Goal: Transaction & Acquisition: Download file/media

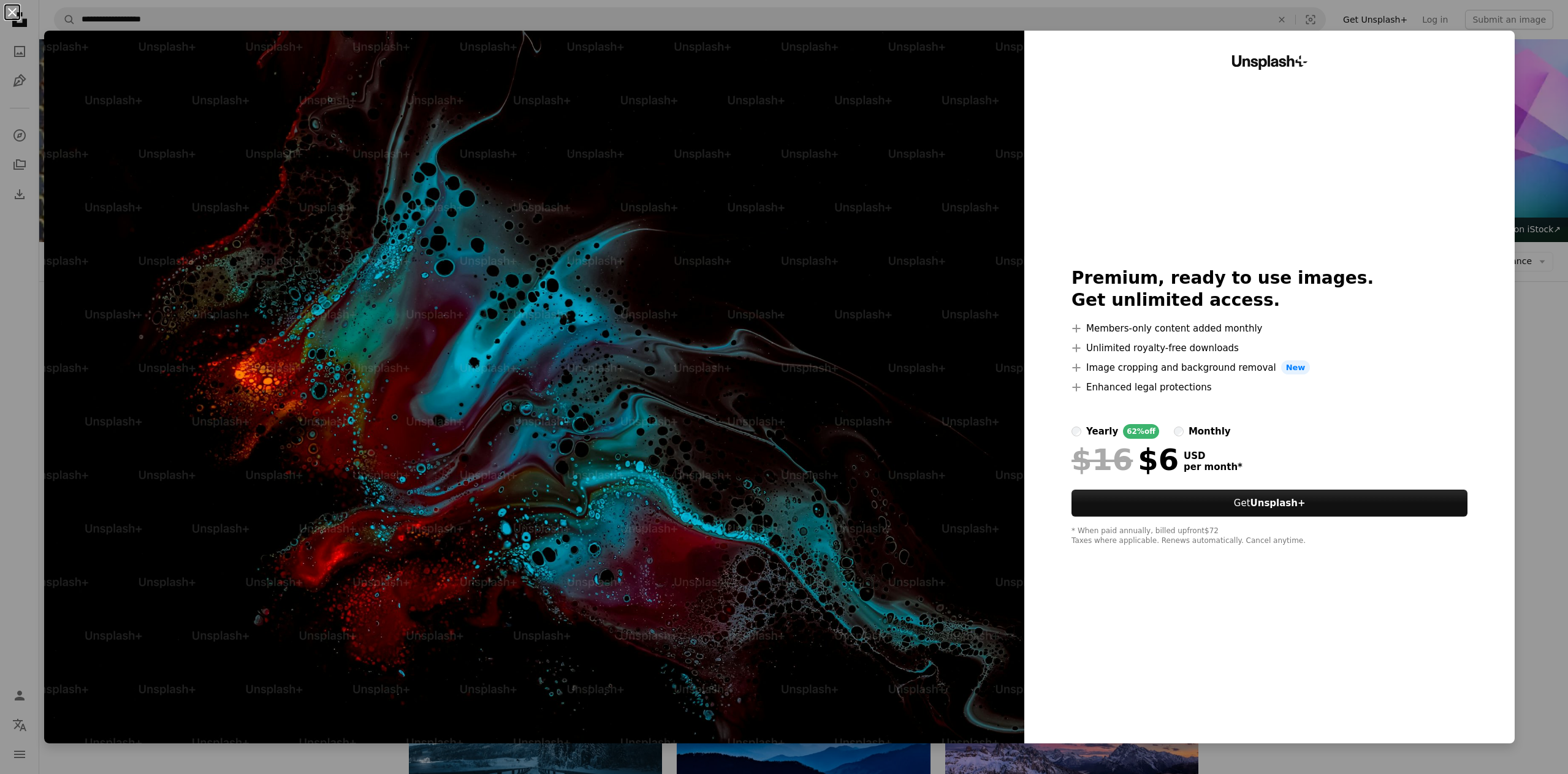
click at [19, 12] on button "An X shape" at bounding box center [12, 12] width 14 height 14
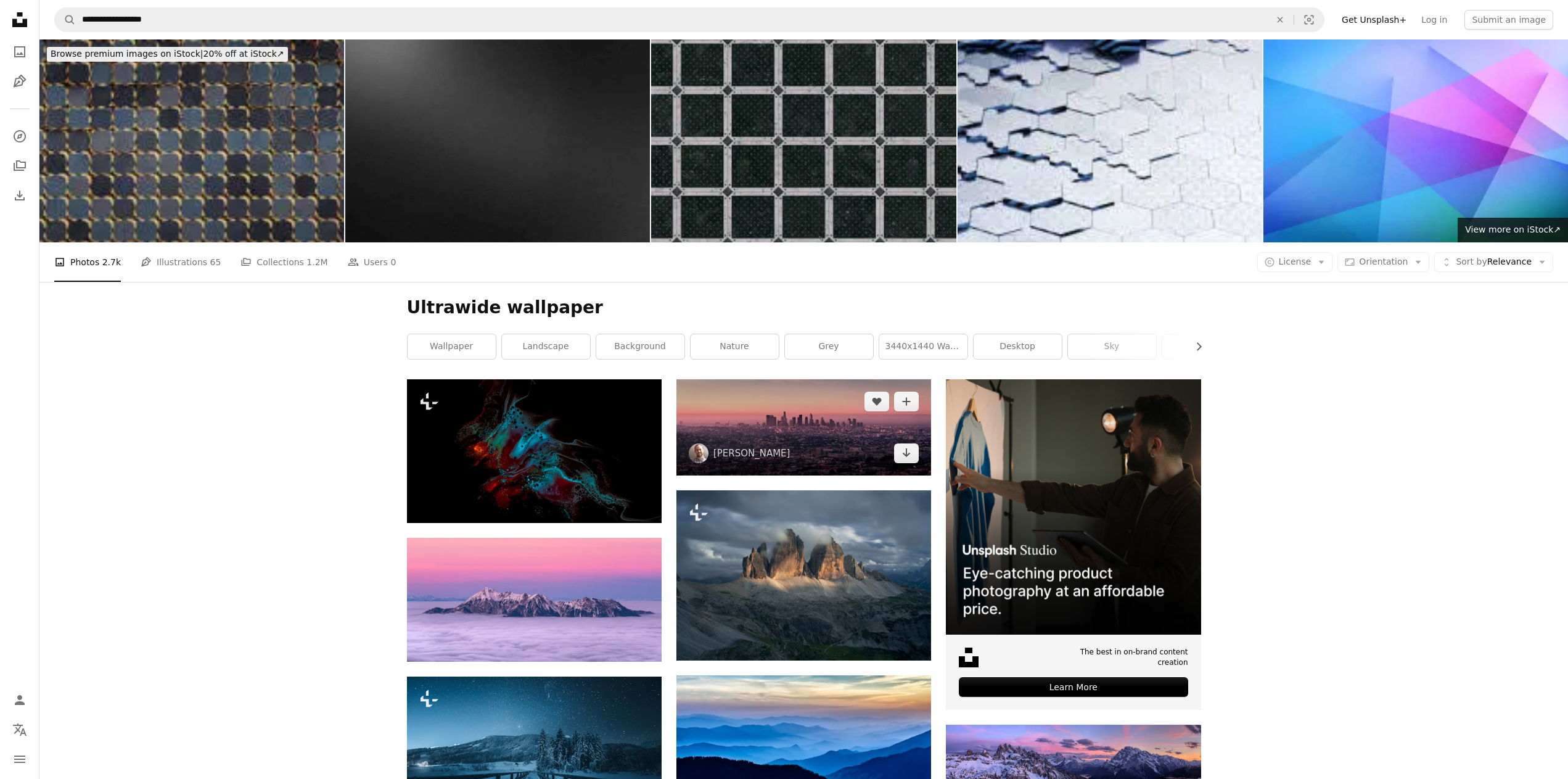
click at [861, 448] on img at bounding box center [804, 427] width 255 height 96
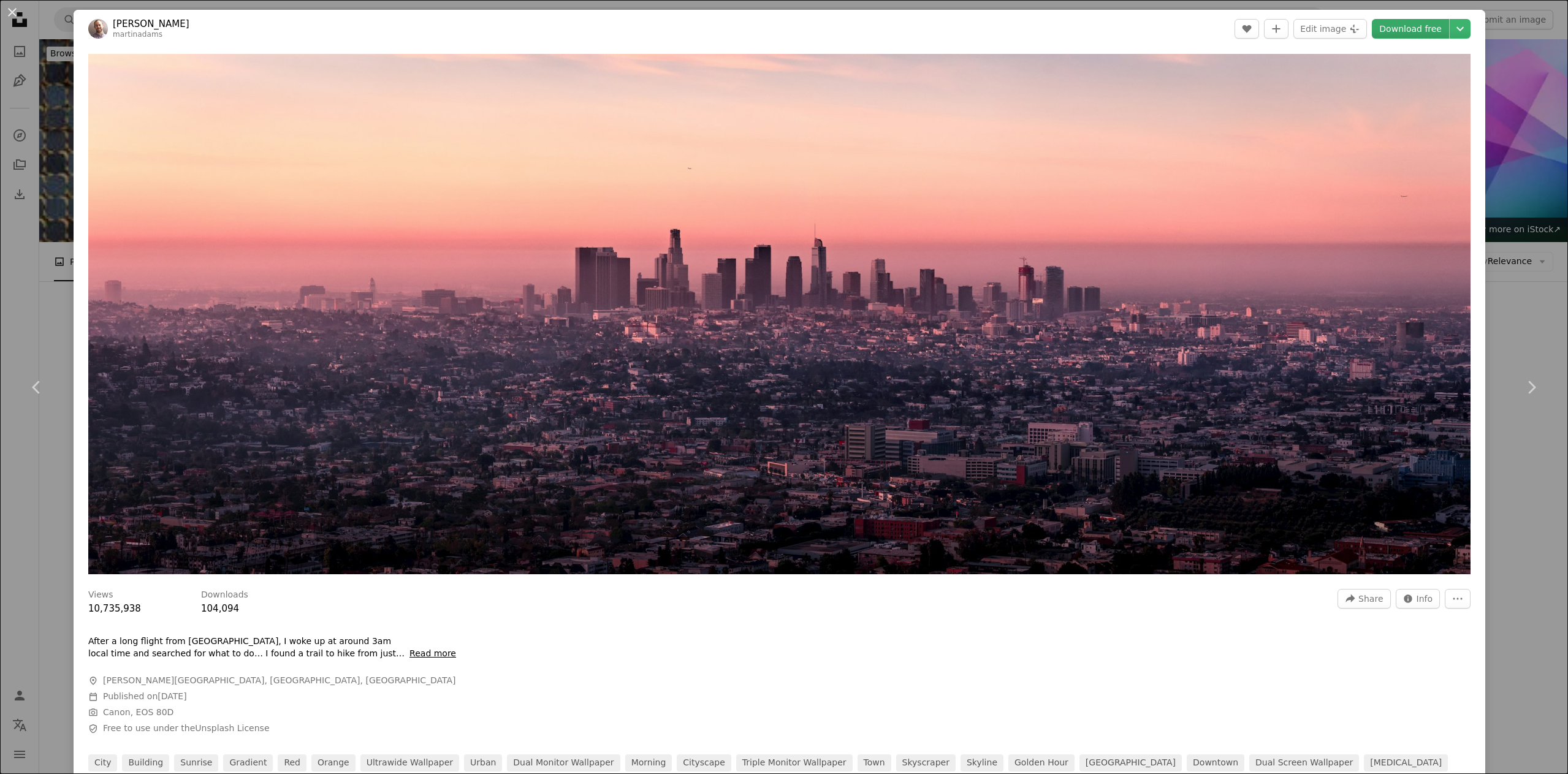
click at [1418, 32] on link "Download free" at bounding box center [1410, 29] width 77 height 19
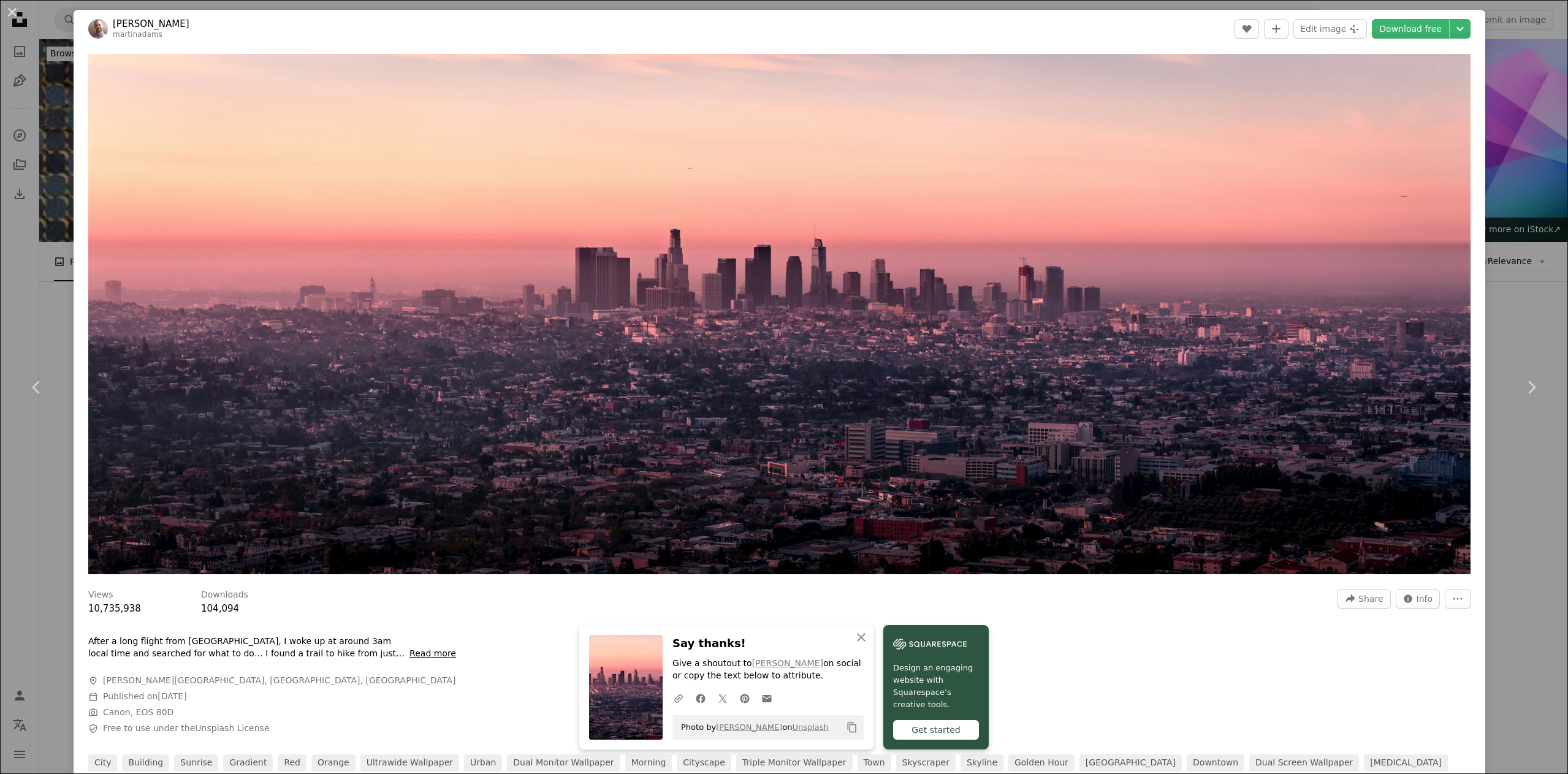
click at [1484, 134] on div "An X shape Chevron left Chevron right An X shape Close Say thanks! Give a shout…" at bounding box center [784, 387] width 1568 height 774
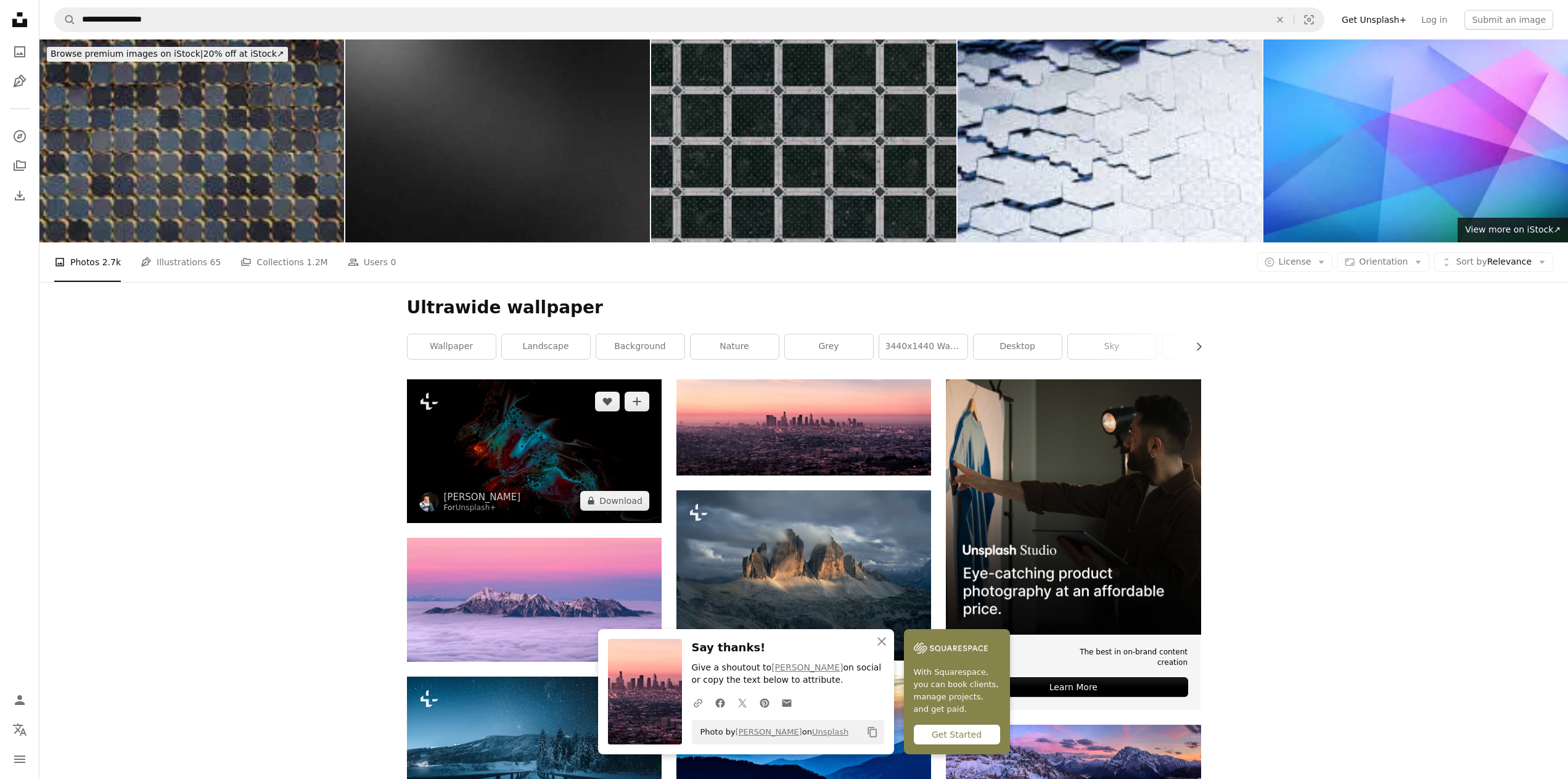
click at [576, 472] on img at bounding box center [534, 451] width 255 height 144
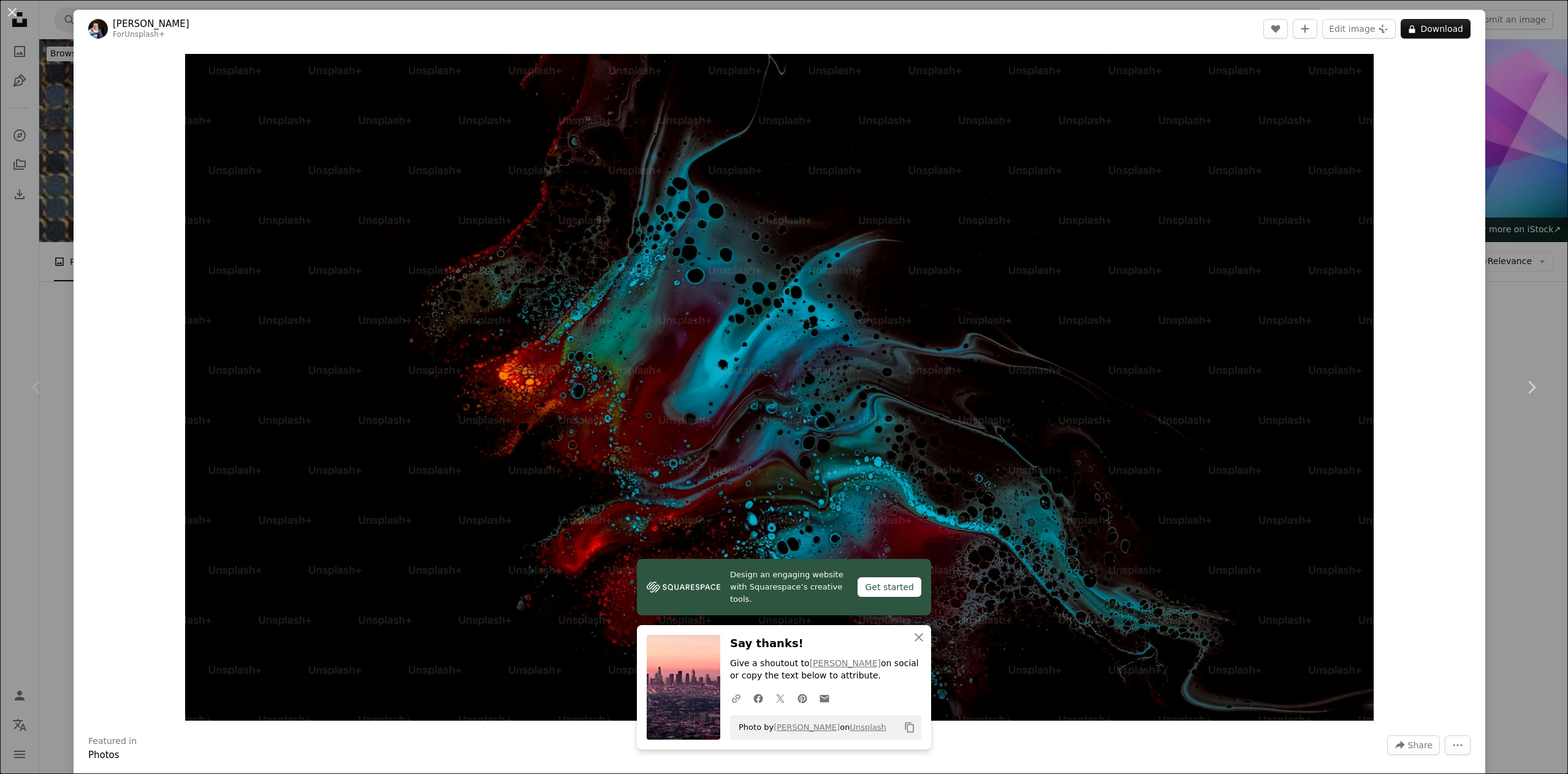
click at [1495, 238] on div "An X shape Chevron left Chevron right Design an engaging website with Squarespa…" at bounding box center [784, 387] width 1568 height 774
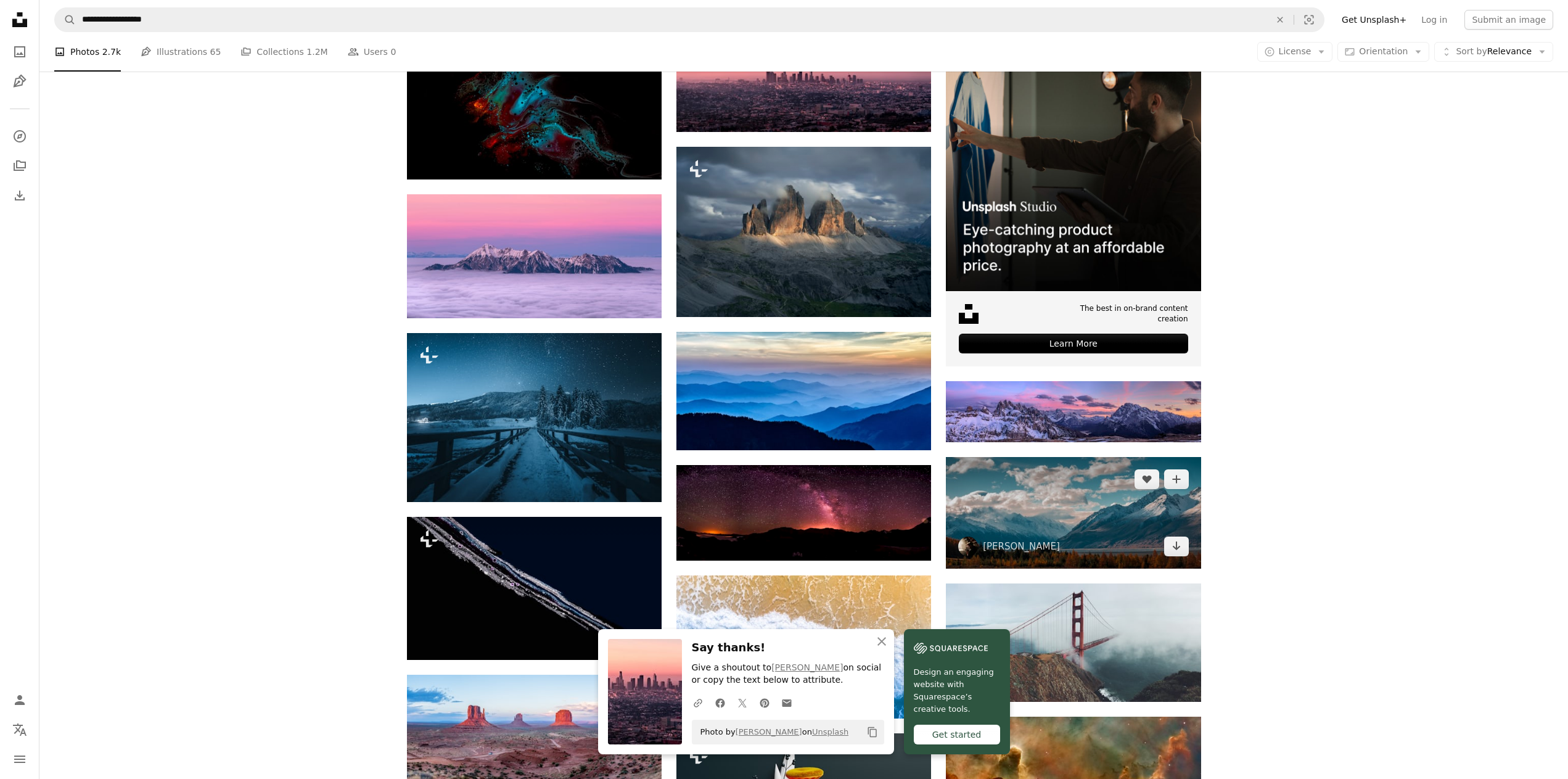
scroll to position [432, 0]
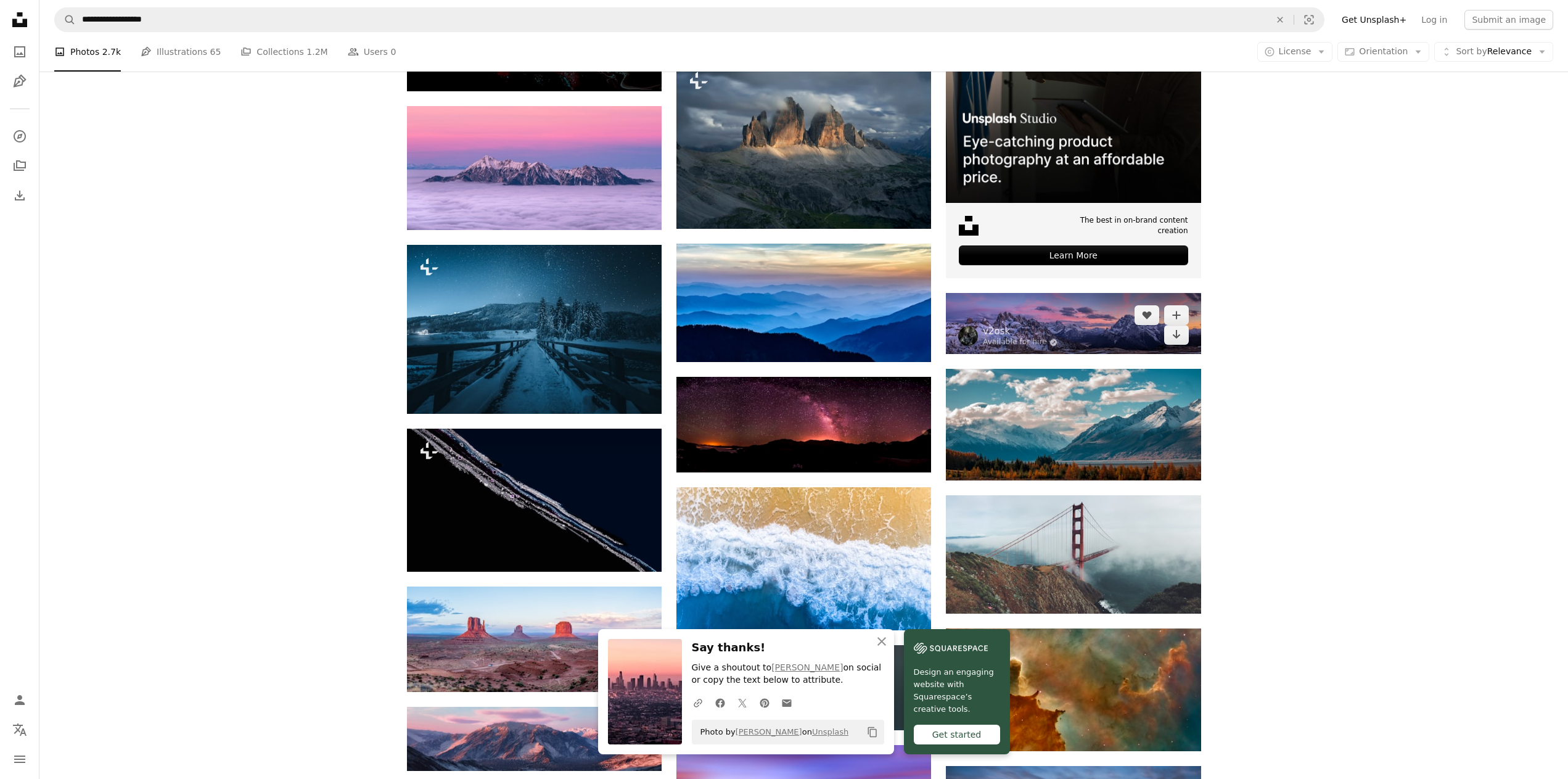
click at [1078, 323] on img at bounding box center [1072, 323] width 255 height 60
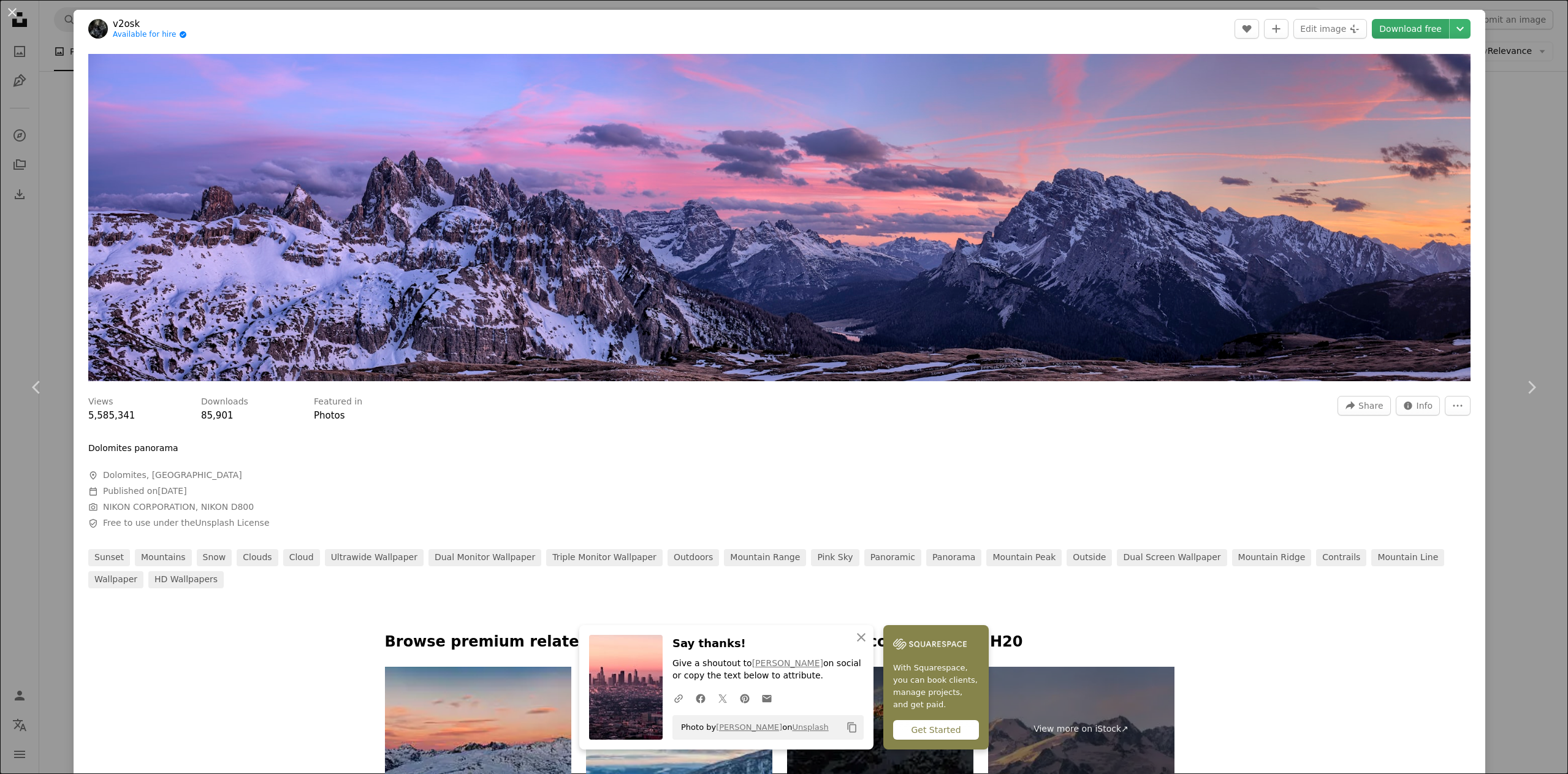
click at [1403, 26] on link "Download free" at bounding box center [1410, 29] width 77 height 19
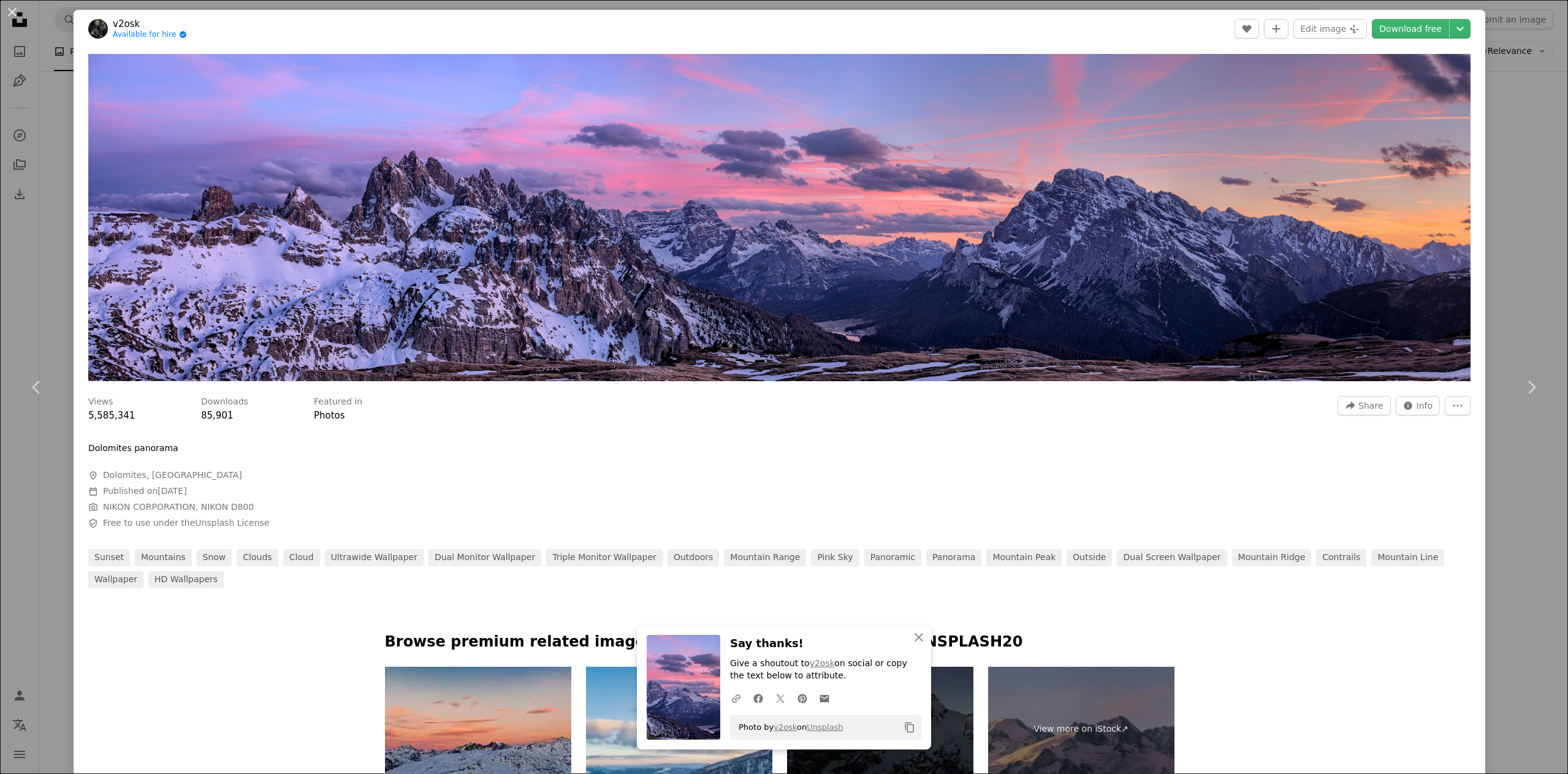
click at [1503, 264] on div "An X shape Chevron left Chevron right An X shape Close Say thanks! Give a shout…" at bounding box center [784, 387] width 1568 height 774
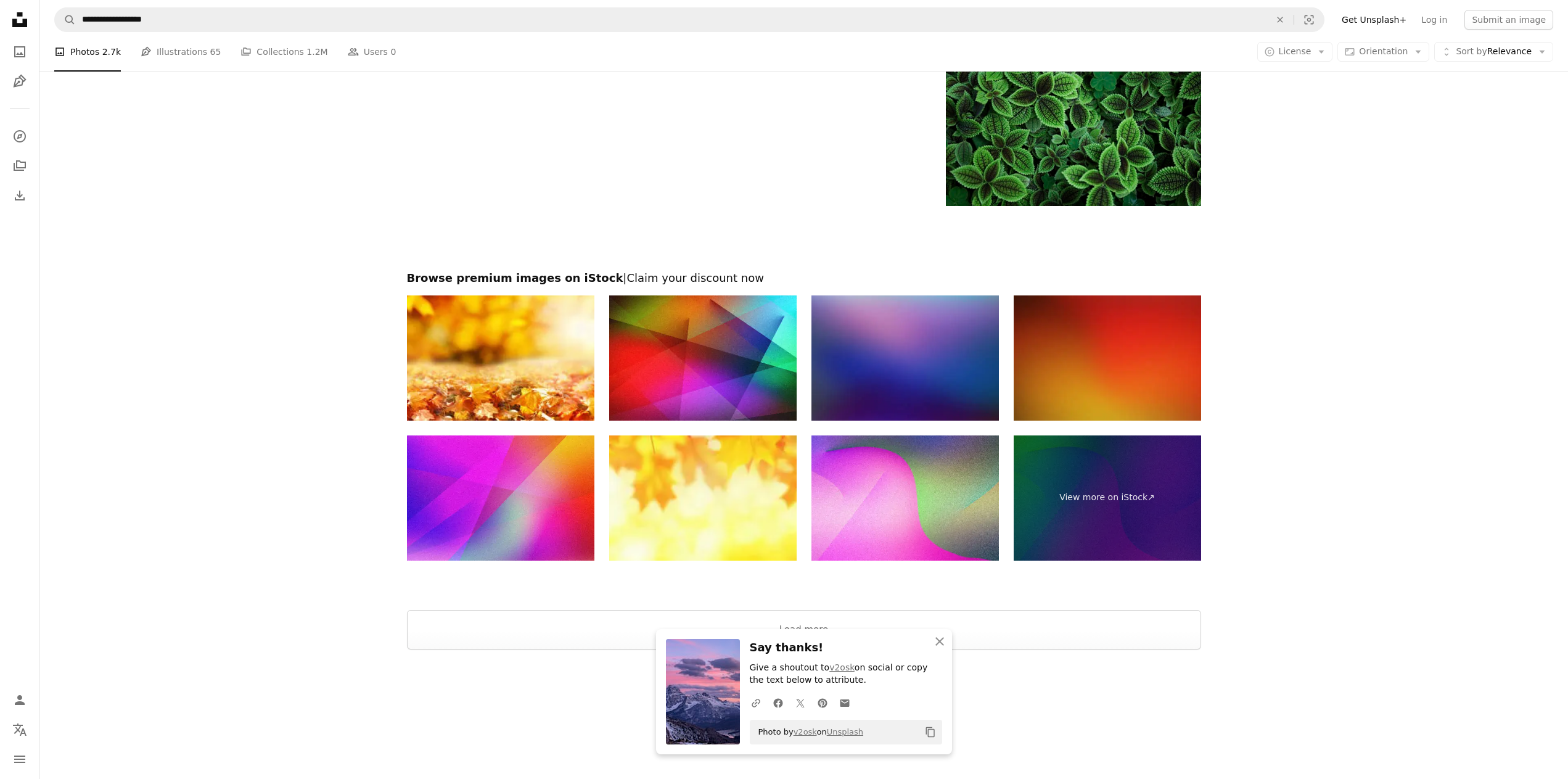
scroll to position [1393, 0]
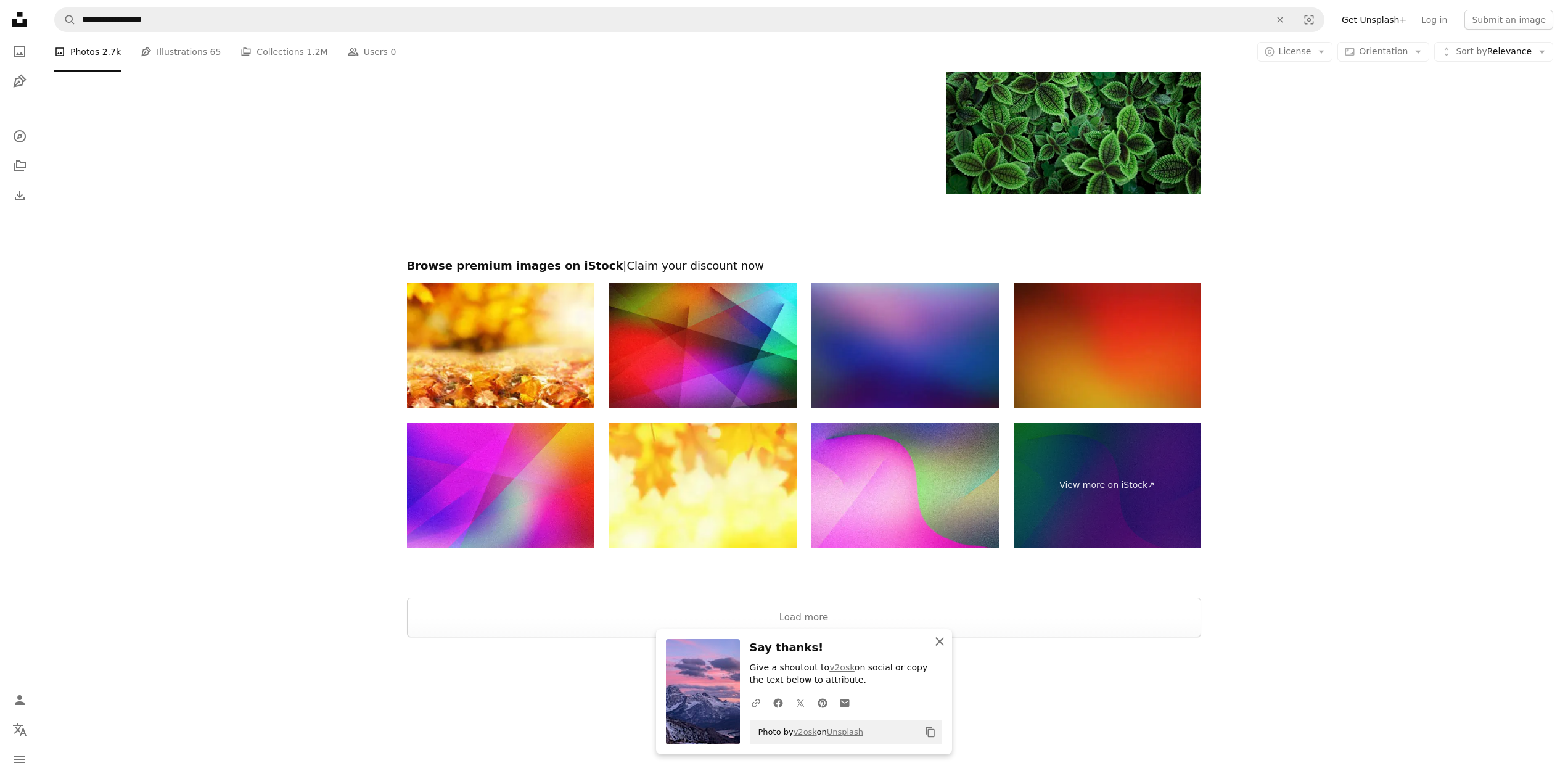
click at [944, 635] on icon "An X shape" at bounding box center [939, 641] width 15 height 15
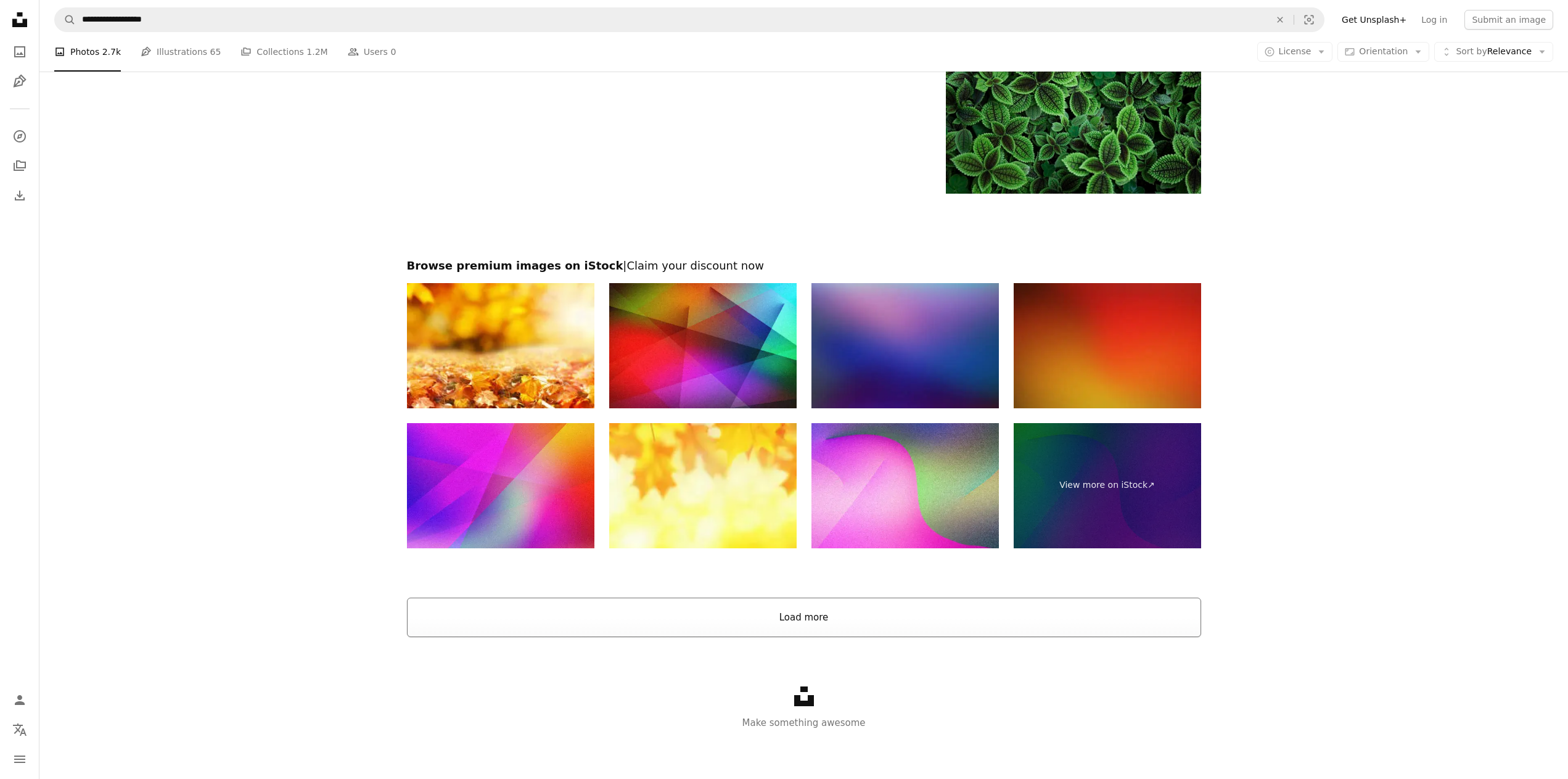
click at [936, 624] on button "Load more" at bounding box center [804, 617] width 794 height 40
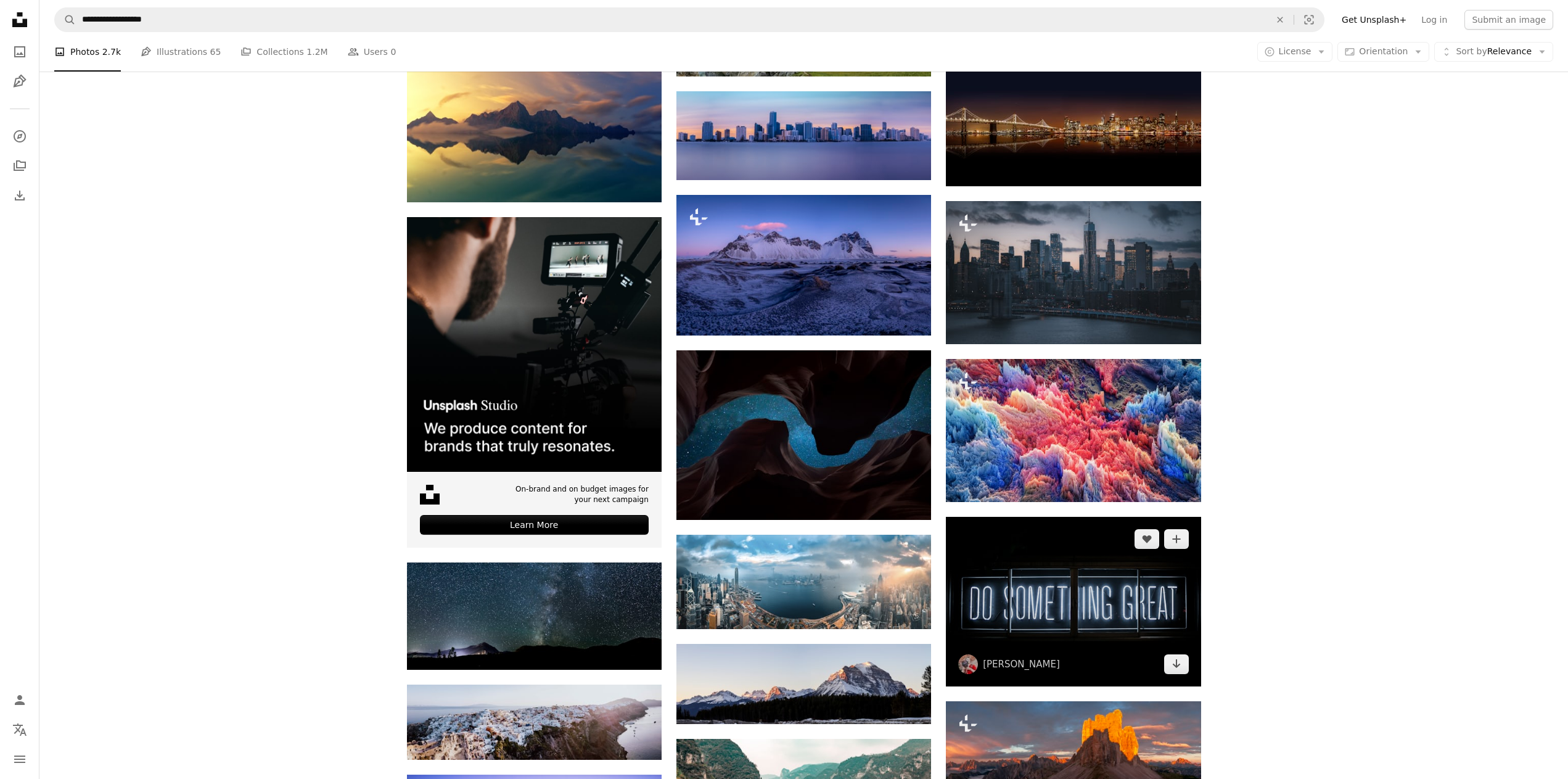
scroll to position [1332, 0]
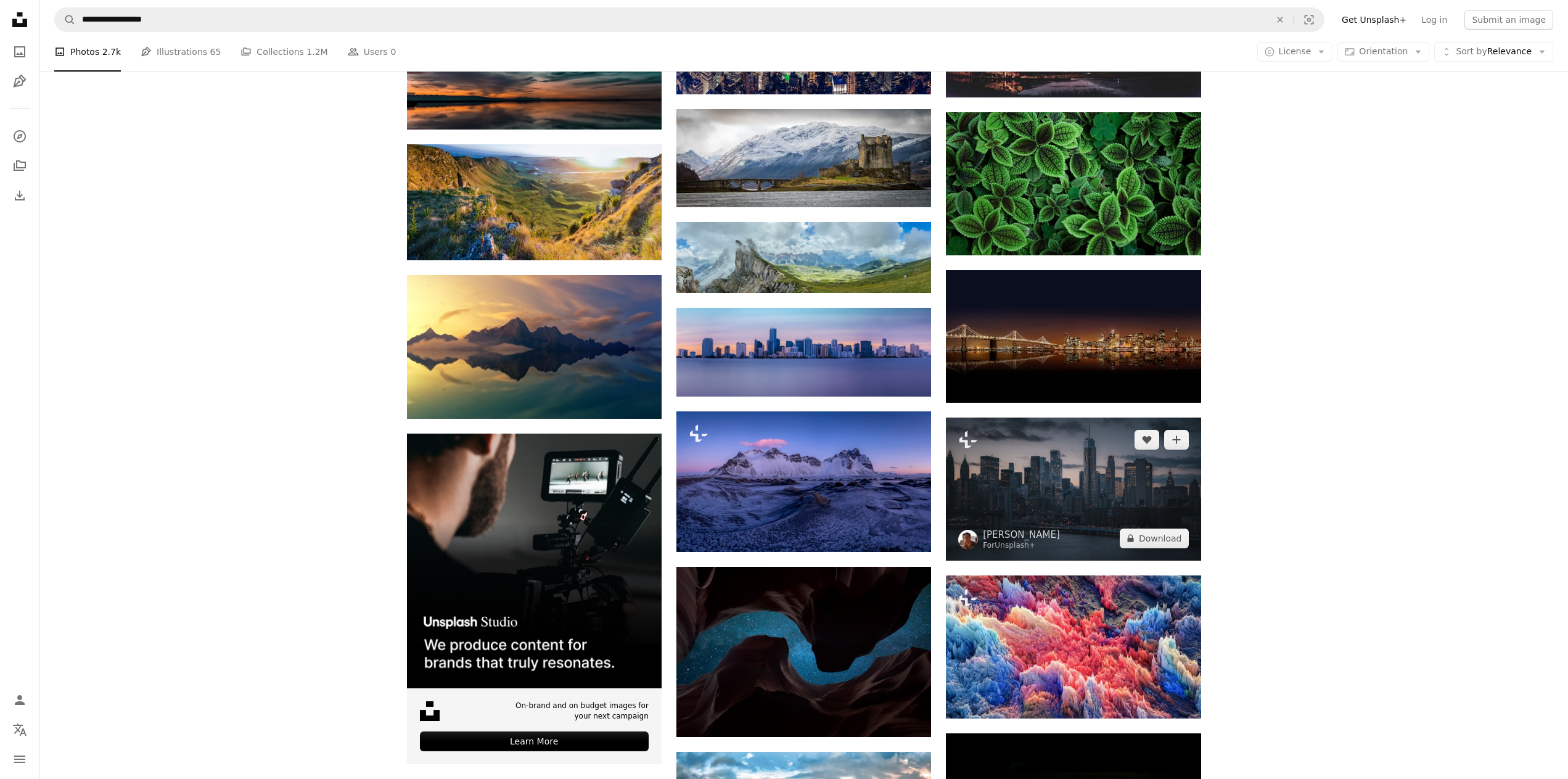
click at [1110, 489] on img at bounding box center [1072, 490] width 255 height 144
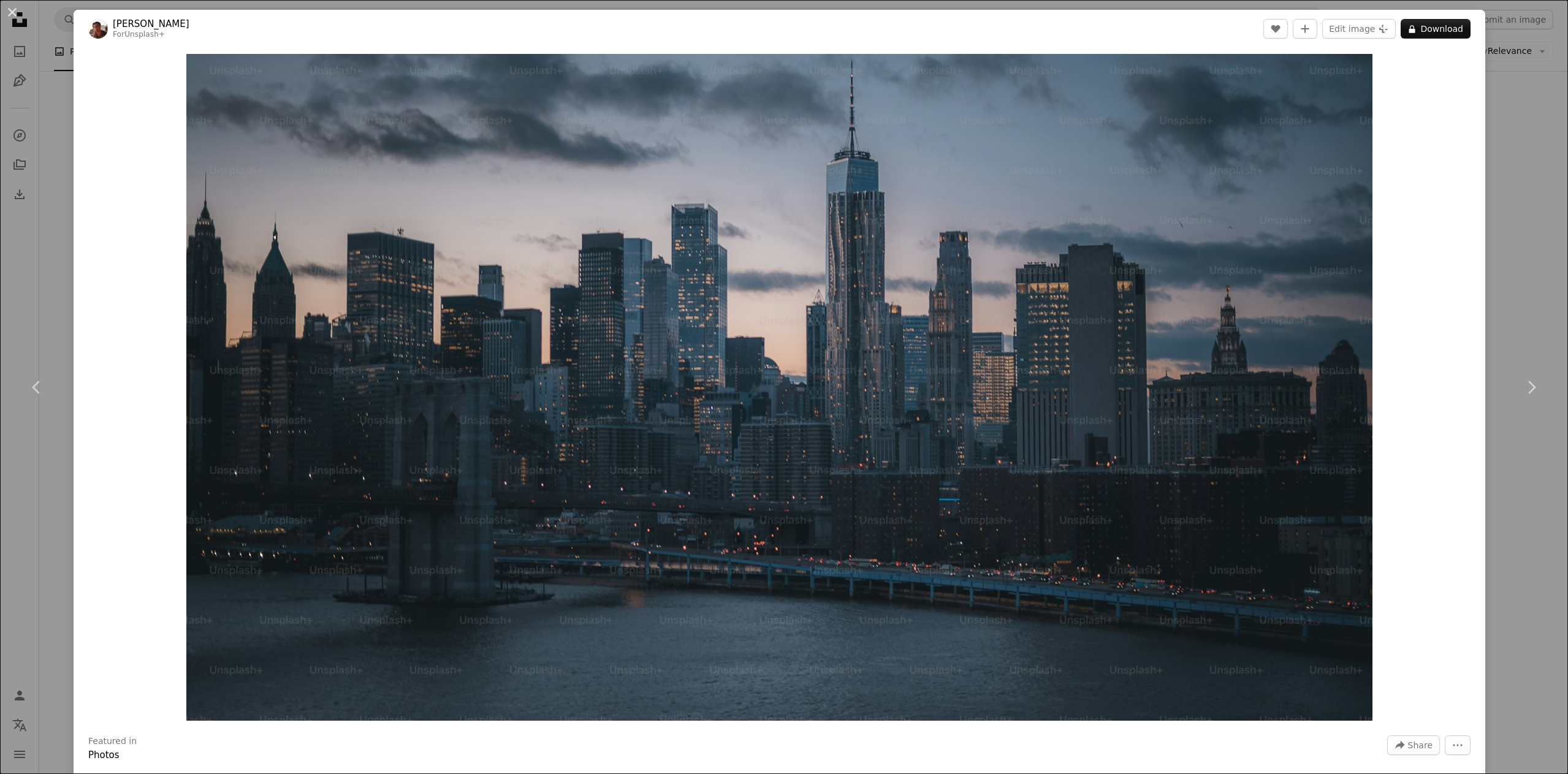
click at [1498, 93] on div "An X shape Chevron left Chevron right [PERSON_NAME] For Unsplash+ A heart A plu…" at bounding box center [784, 387] width 1568 height 774
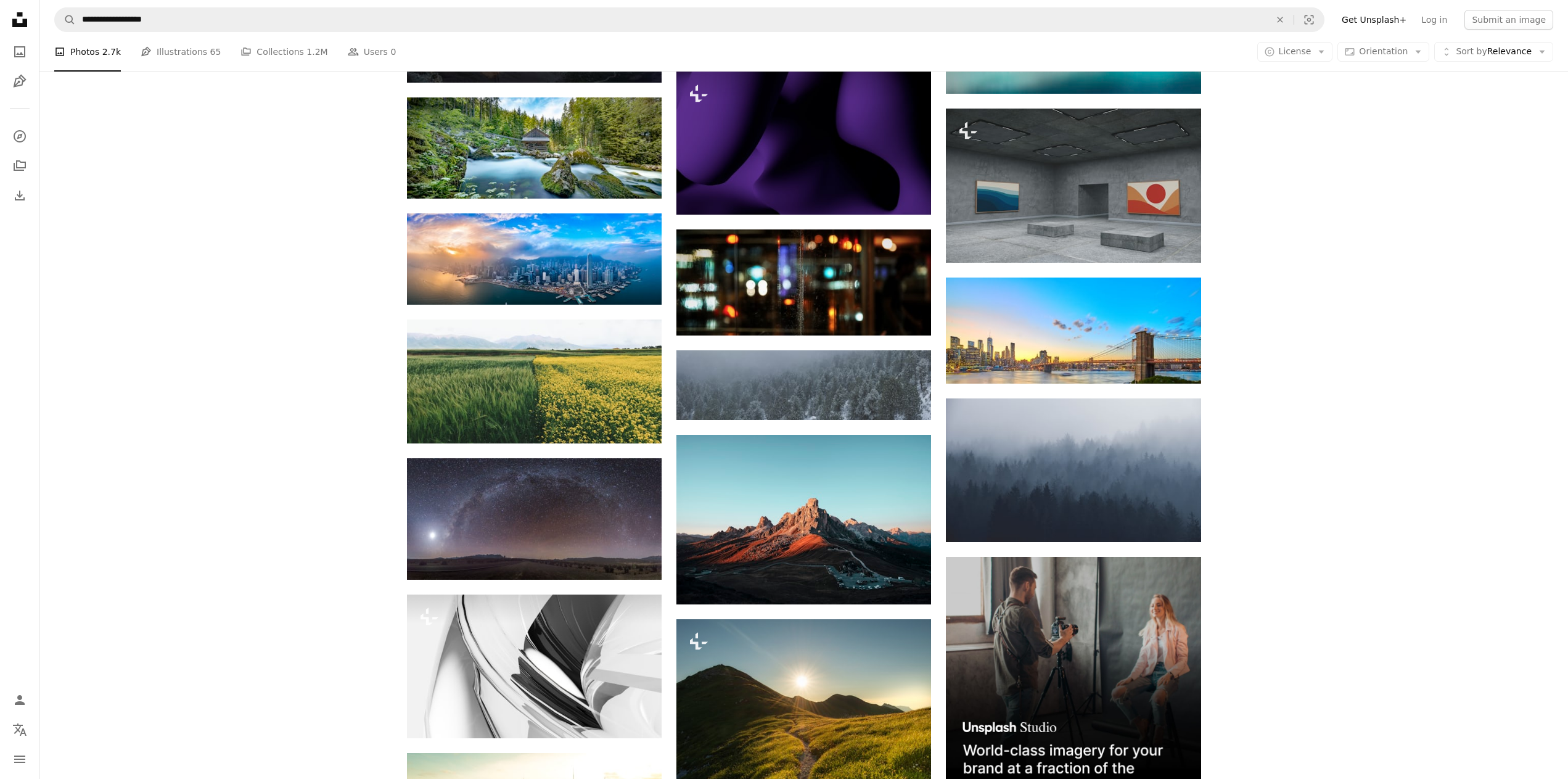
scroll to position [2627, 0]
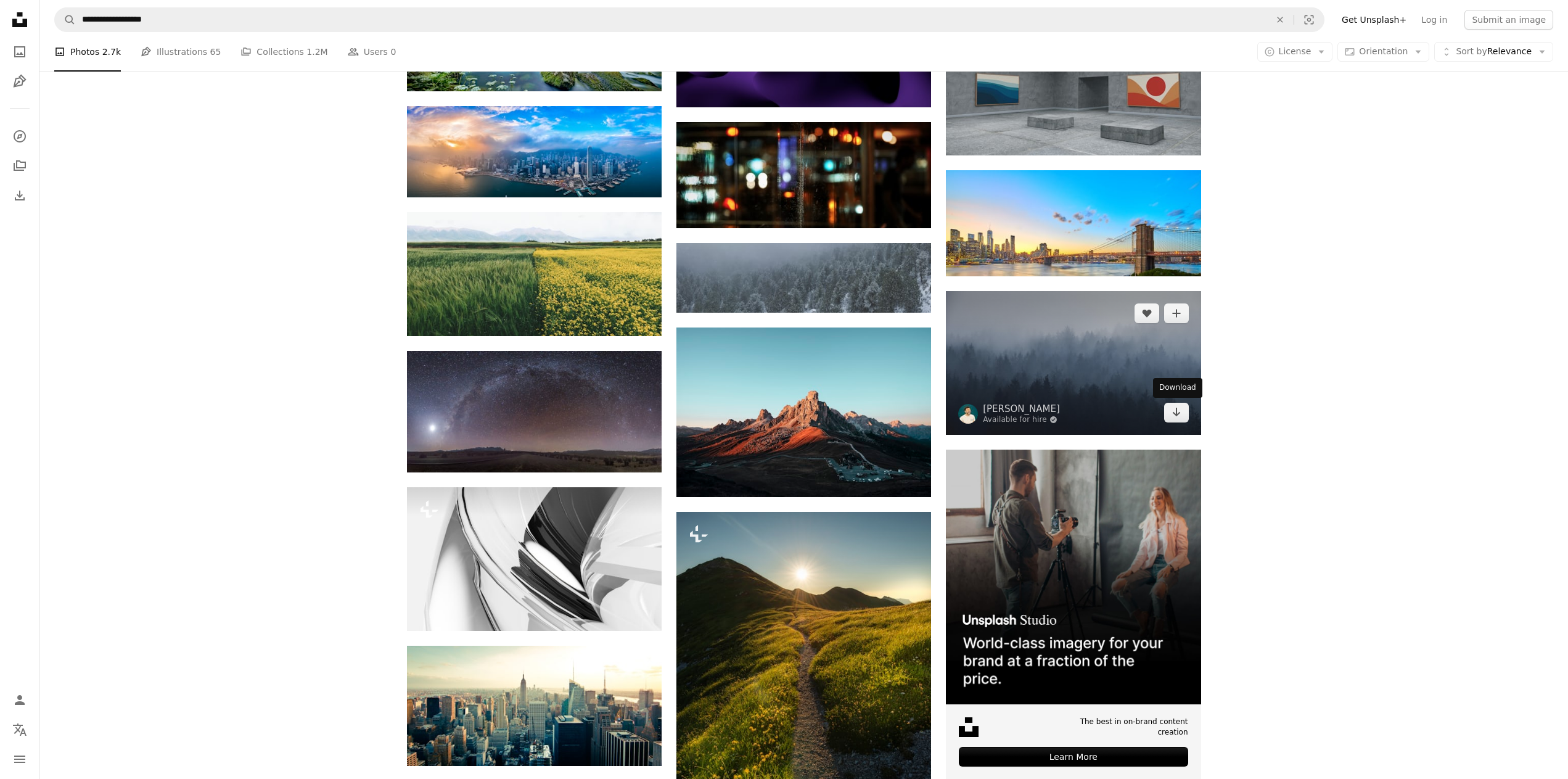
click at [1156, 393] on div "Download" at bounding box center [1177, 388] width 49 height 19
click at [1128, 377] on img at bounding box center [1072, 363] width 255 height 144
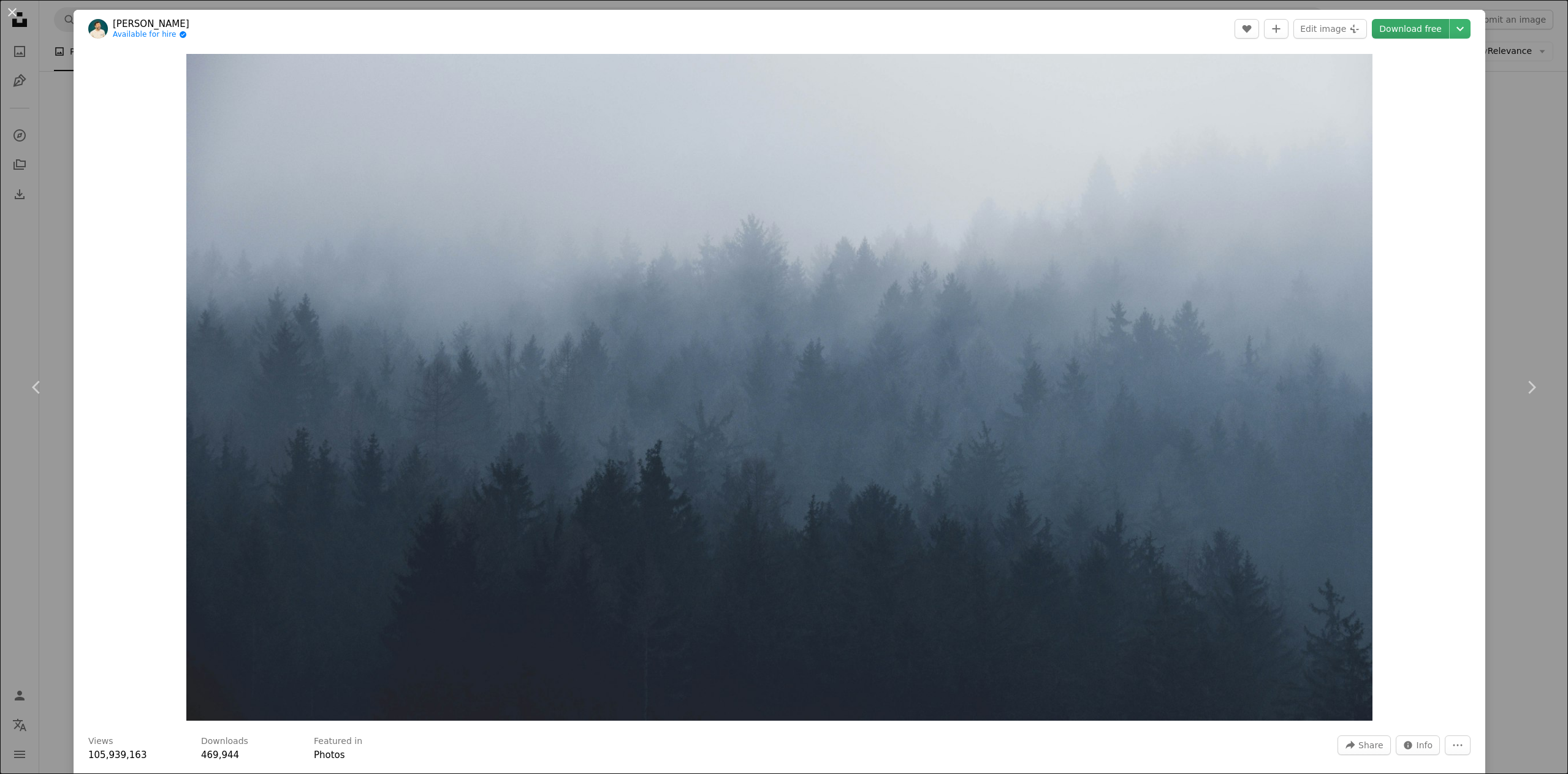
click at [1408, 30] on link "Download free" at bounding box center [1410, 29] width 77 height 19
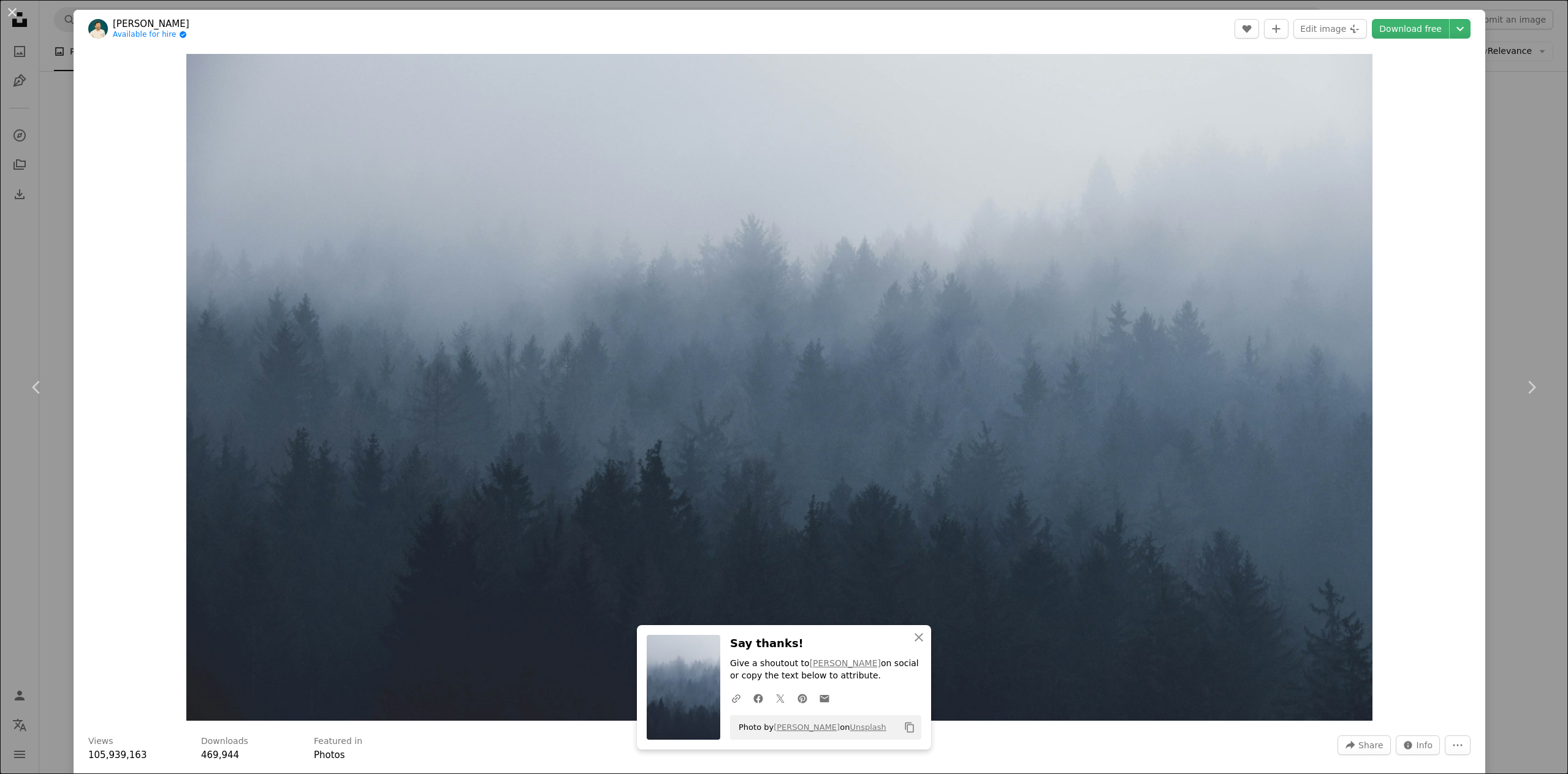
click at [1494, 296] on div "An X shape Chevron left Chevron right An X shape Close Say thanks! Give a shout…" at bounding box center [784, 387] width 1568 height 774
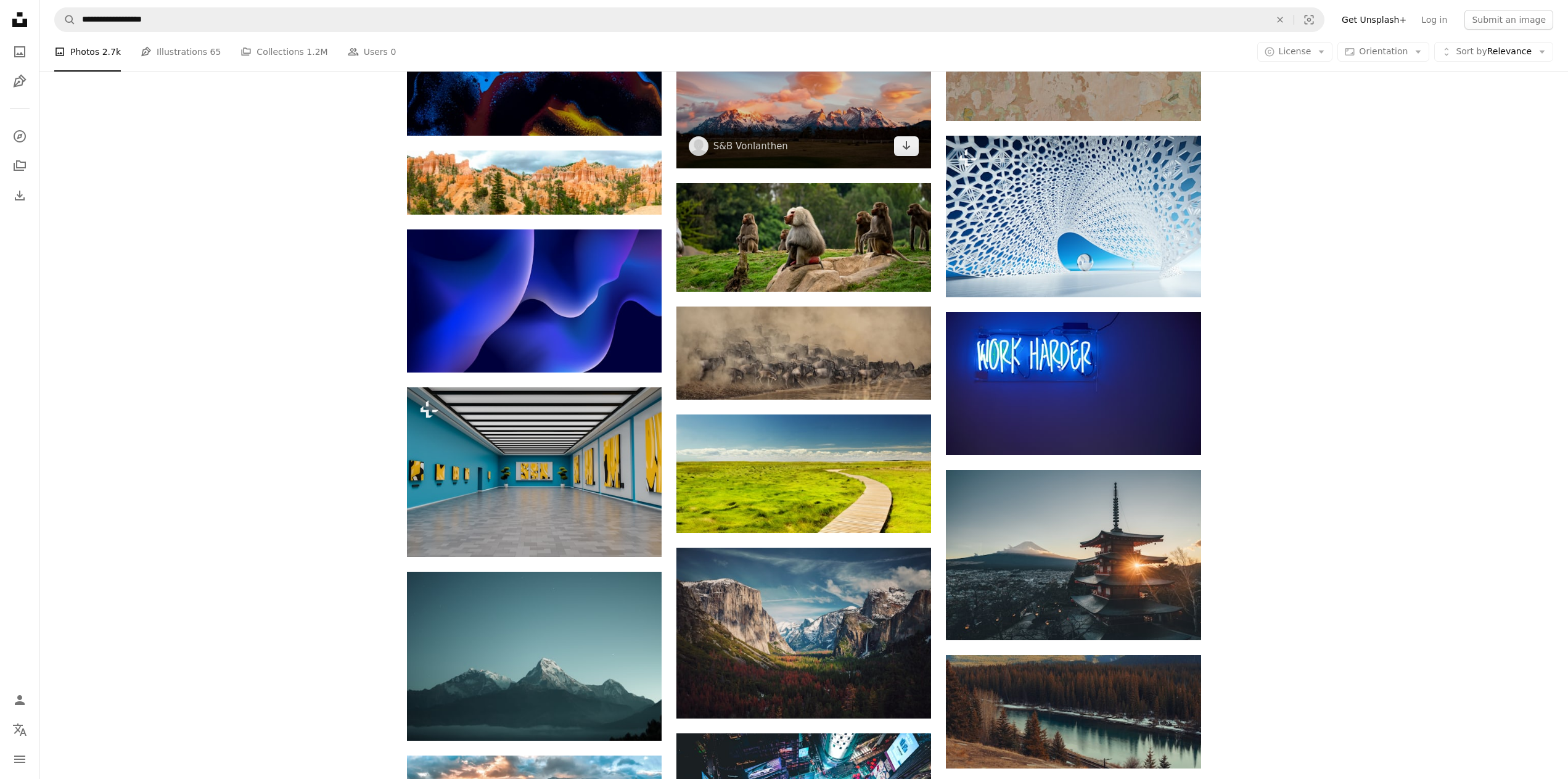
scroll to position [5527, 0]
